Goal: Transaction & Acquisition: Book appointment/travel/reservation

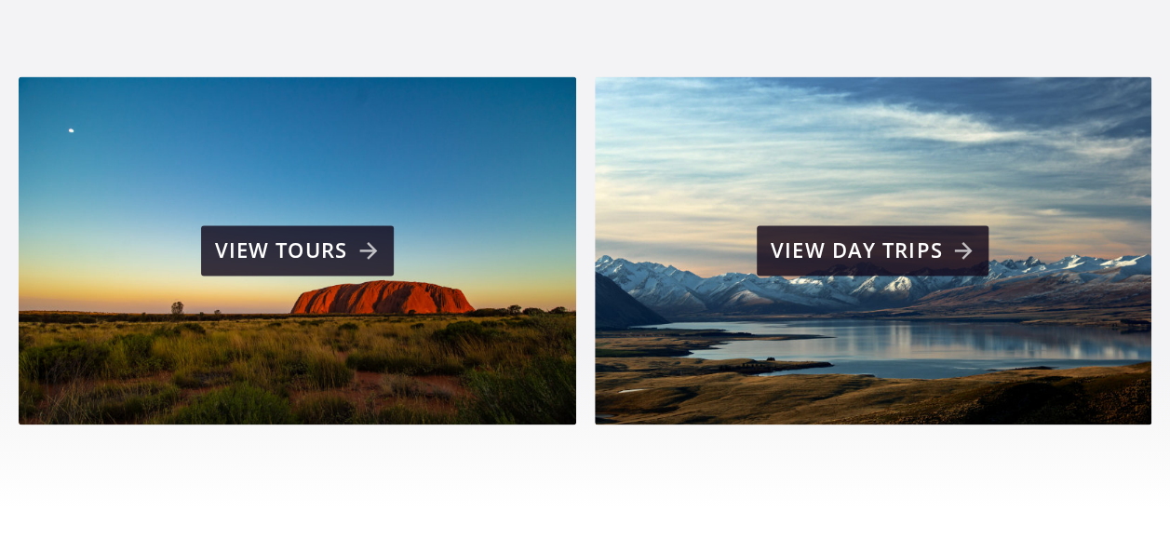
scroll to position [1266, 0]
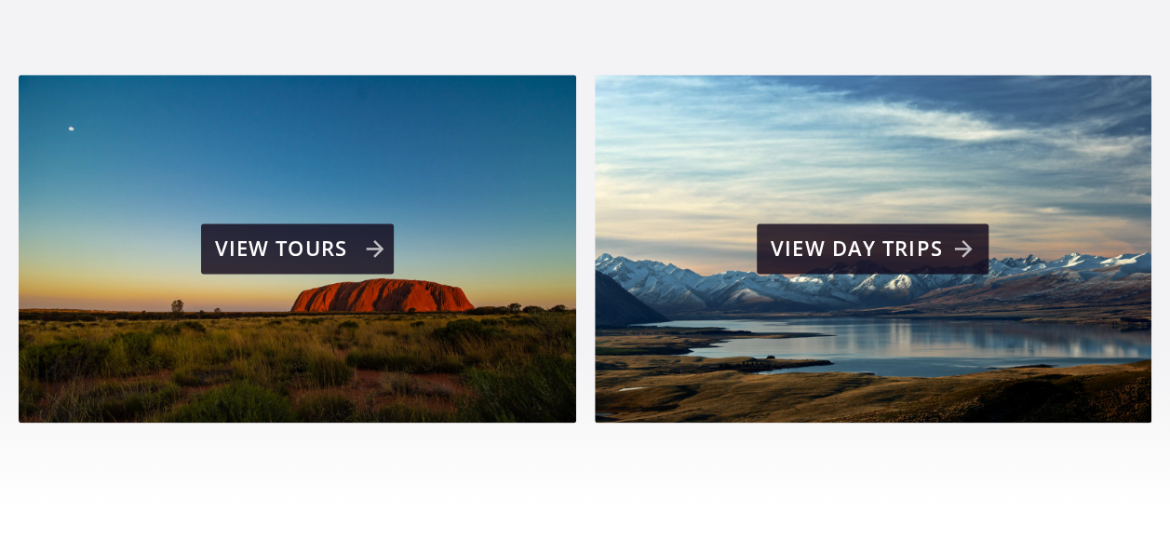
click at [256, 167] on div "View tours" at bounding box center [298, 248] width 558 height 348
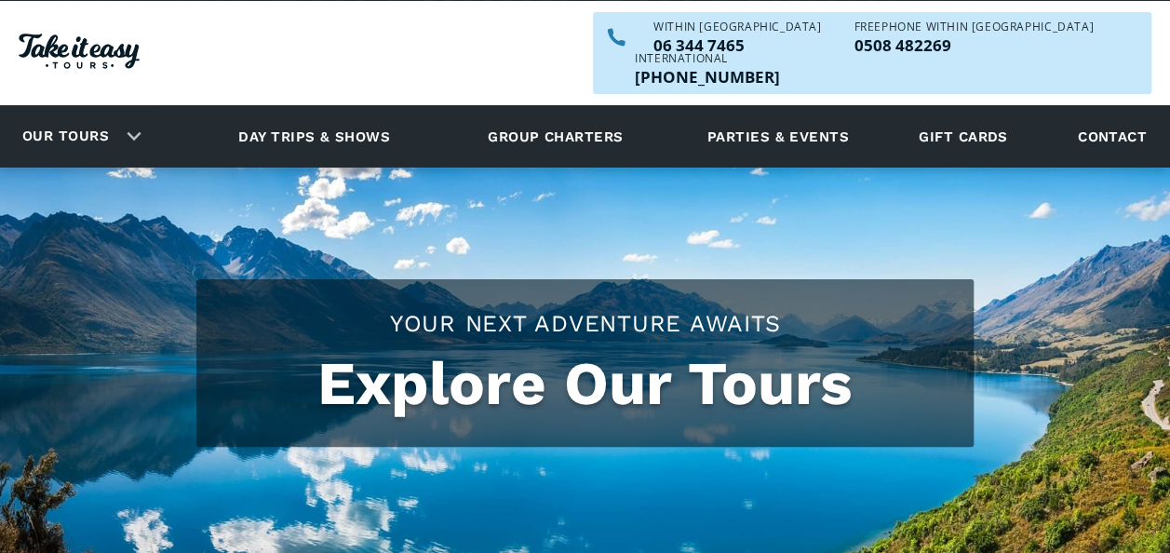
checkbox input "true"
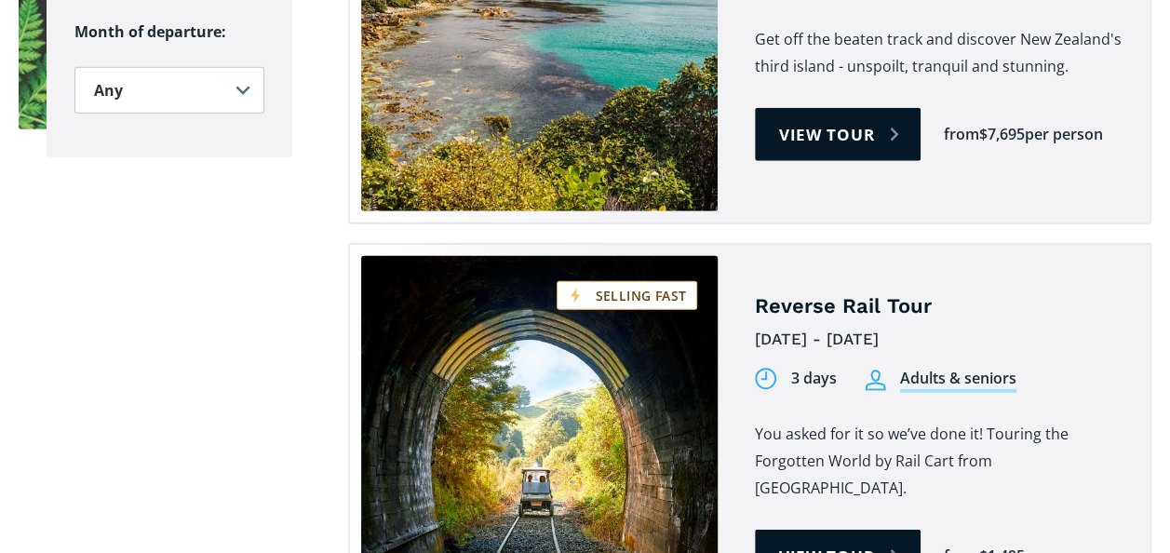
scroll to position [2569, 0]
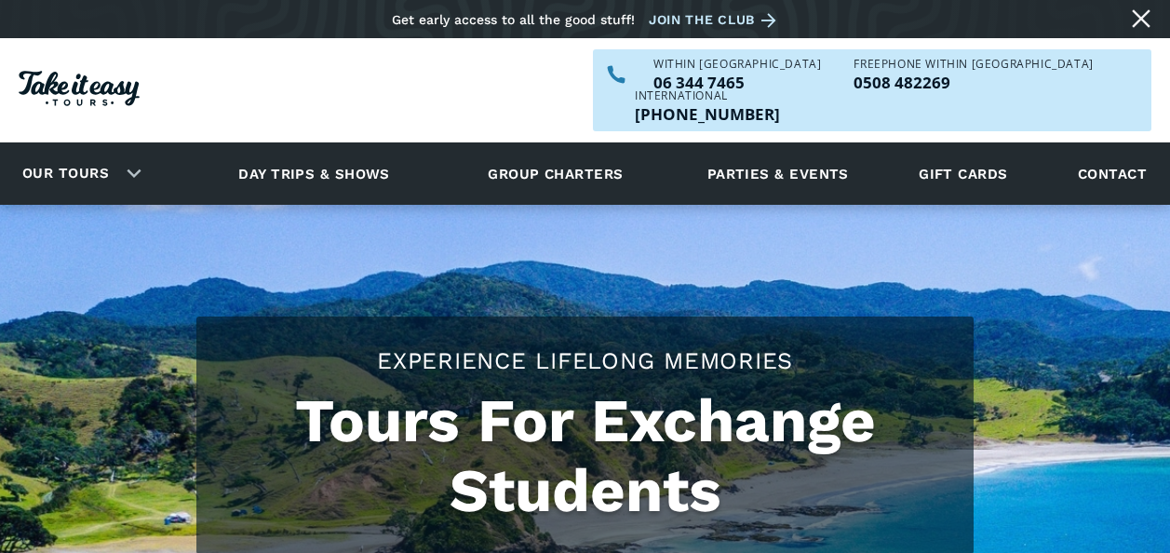
scroll to position [1266, 0]
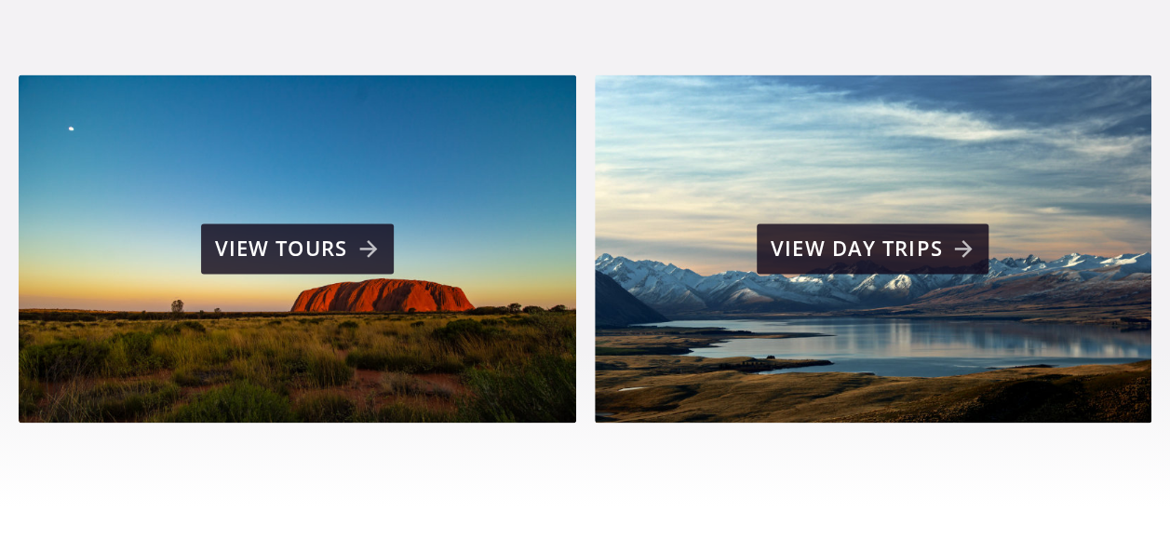
scroll to position [1303, 0]
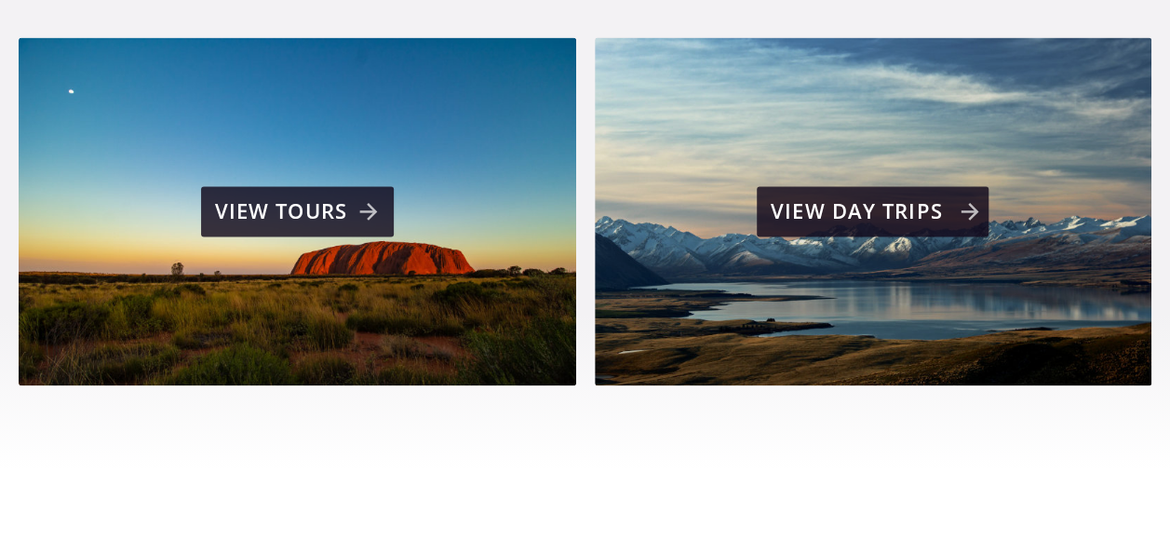
click at [957, 134] on div "View day trips" at bounding box center [874, 211] width 558 height 348
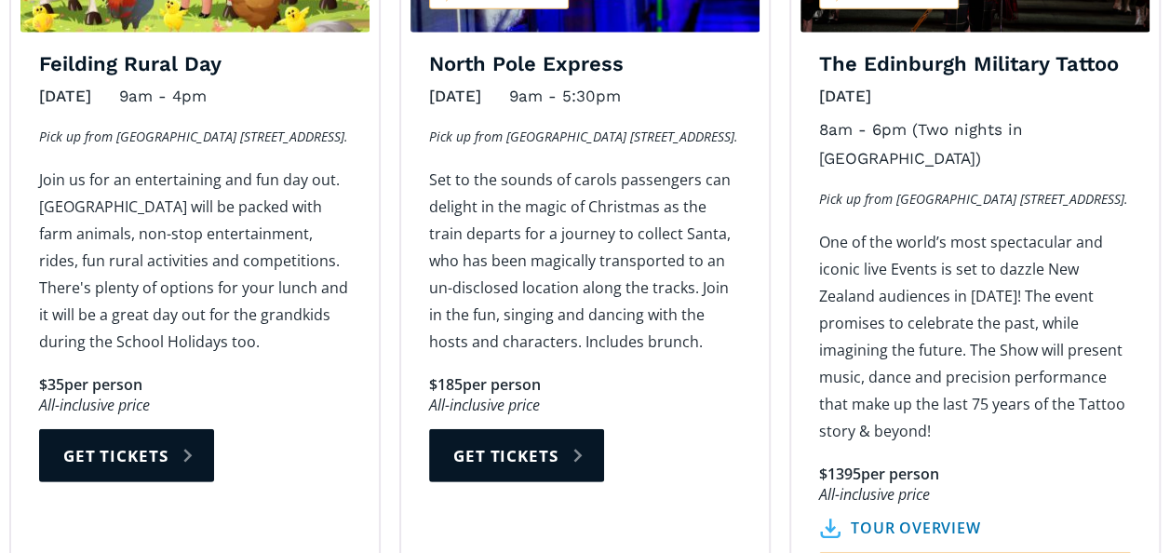
scroll to position [2458, 0]
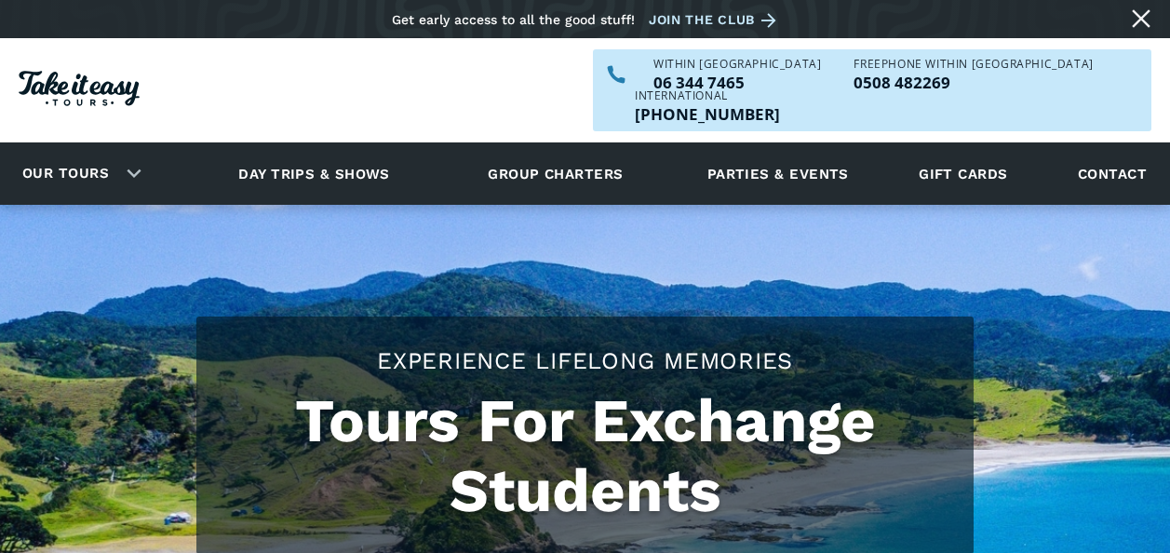
scroll to position [1303, 0]
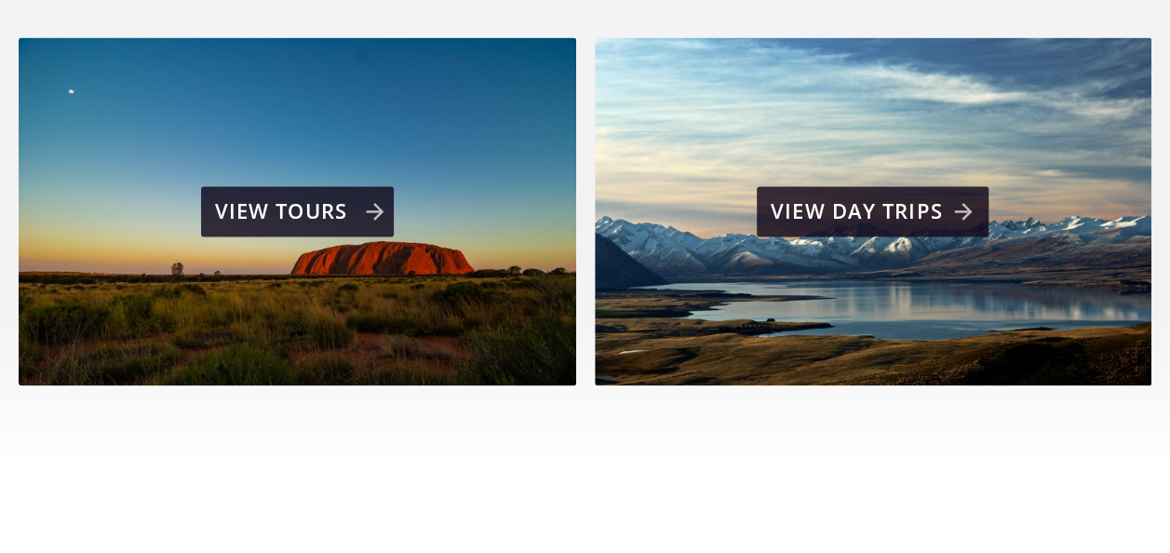
click at [311, 221] on div "View tours" at bounding box center [298, 211] width 558 height 348
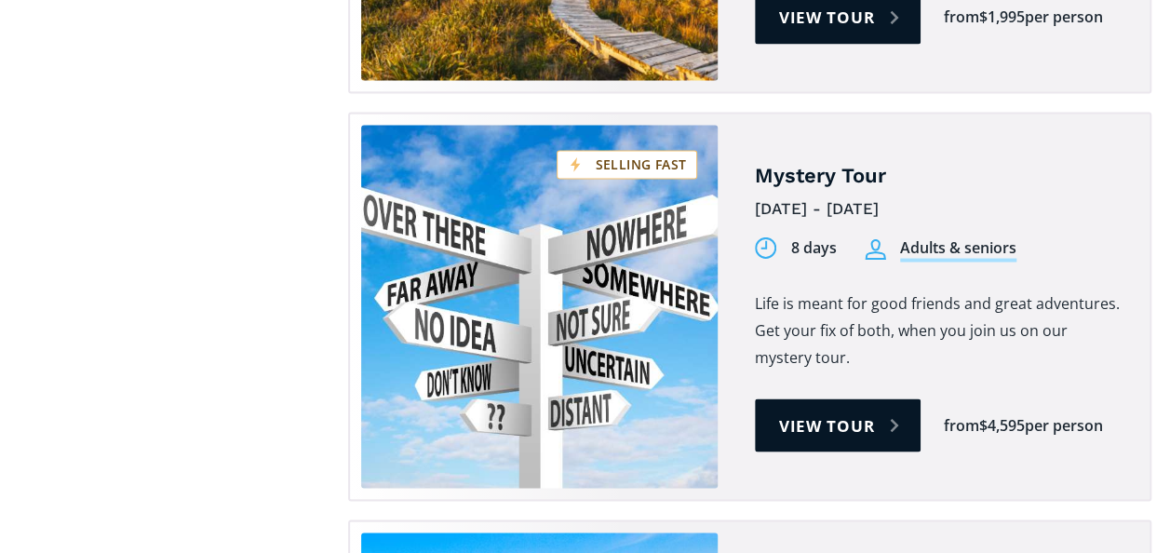
scroll to position [5101, 0]
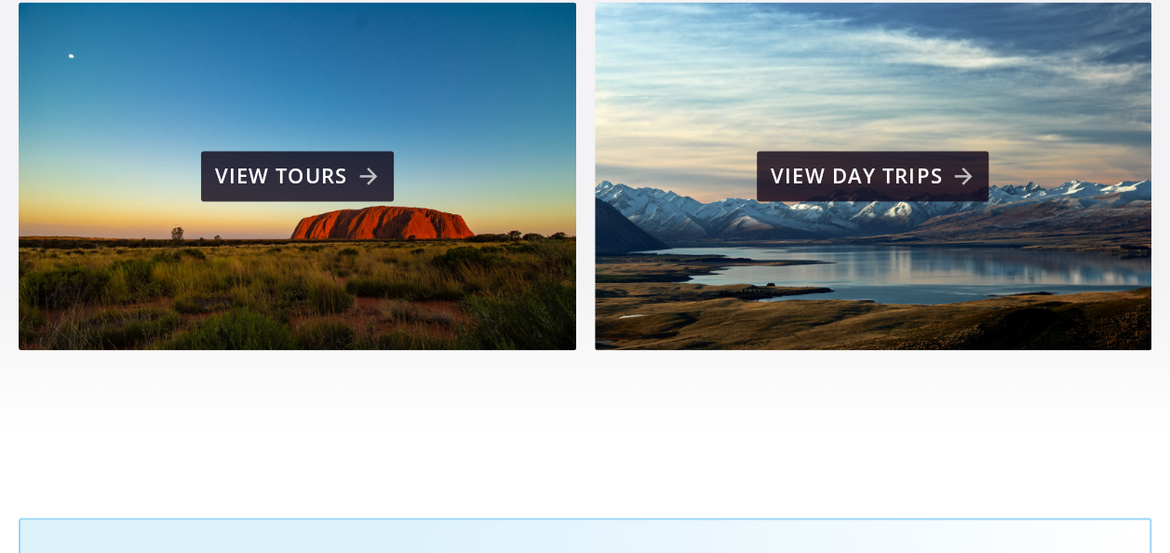
scroll to position [1341, 0]
